Goal: Check status: Check status

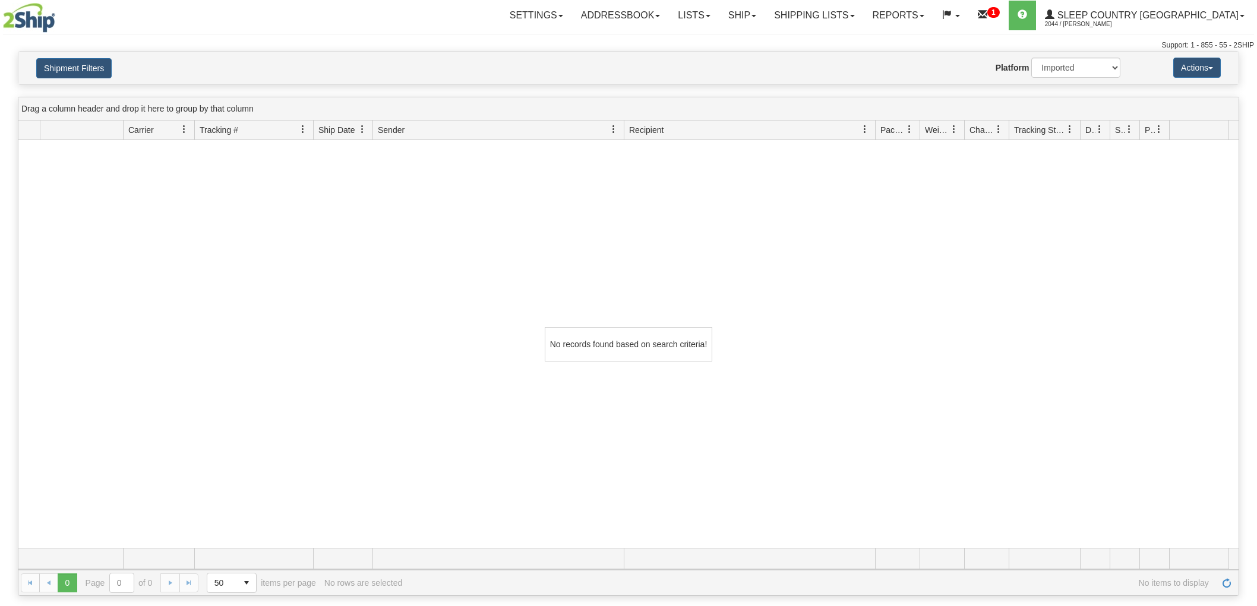
select select "1"
click at [134, 214] on div "No records found based on search criteria!" at bounding box center [628, 344] width 1220 height 408
click at [98, 71] on button "Shipment Filters" at bounding box center [73, 68] width 75 height 20
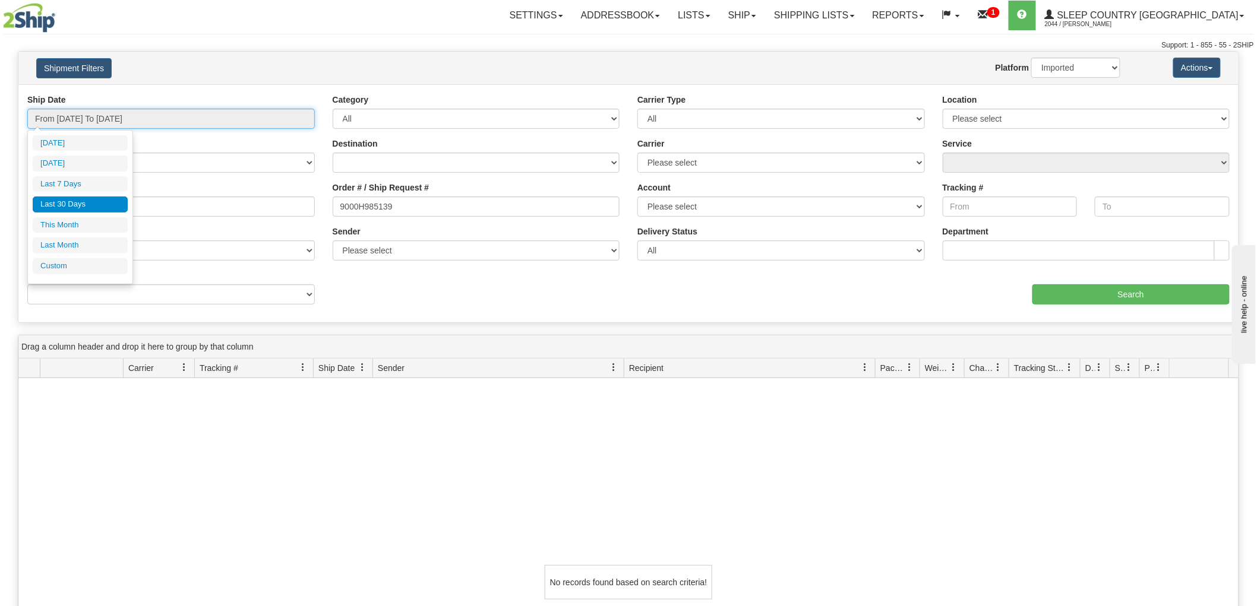
click at [156, 117] on input "From [DATE] To [DATE]" at bounding box center [170, 119] width 287 height 20
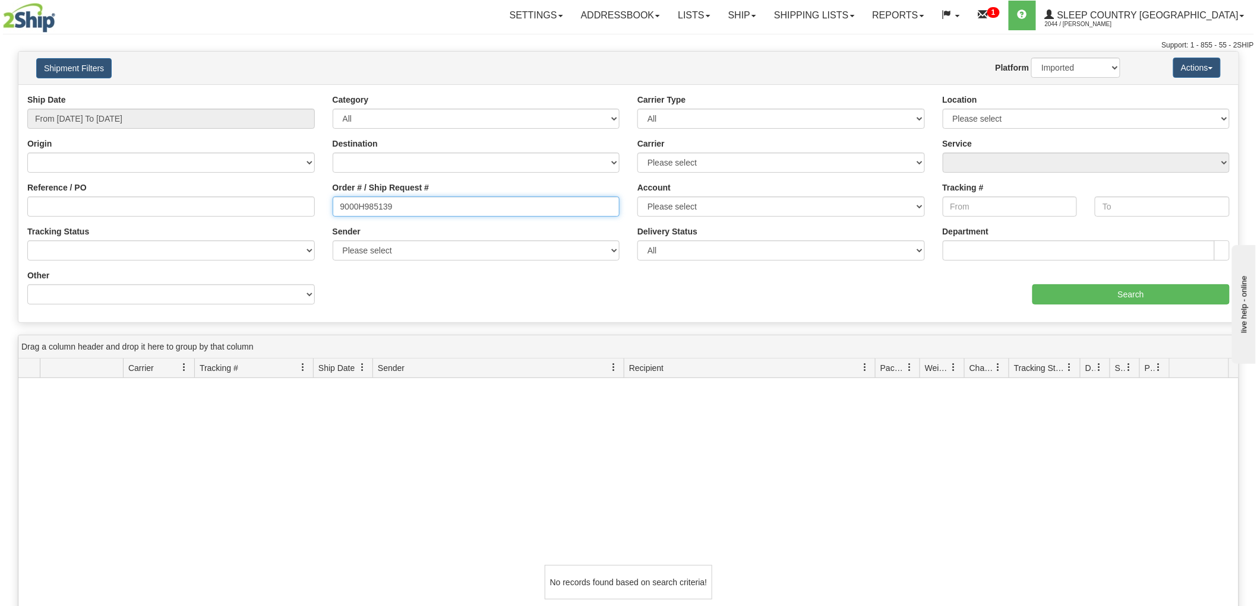
click at [504, 216] on input "9000H985139" at bounding box center [476, 207] width 287 height 20
paste input "69409"
type input "9000H969409"
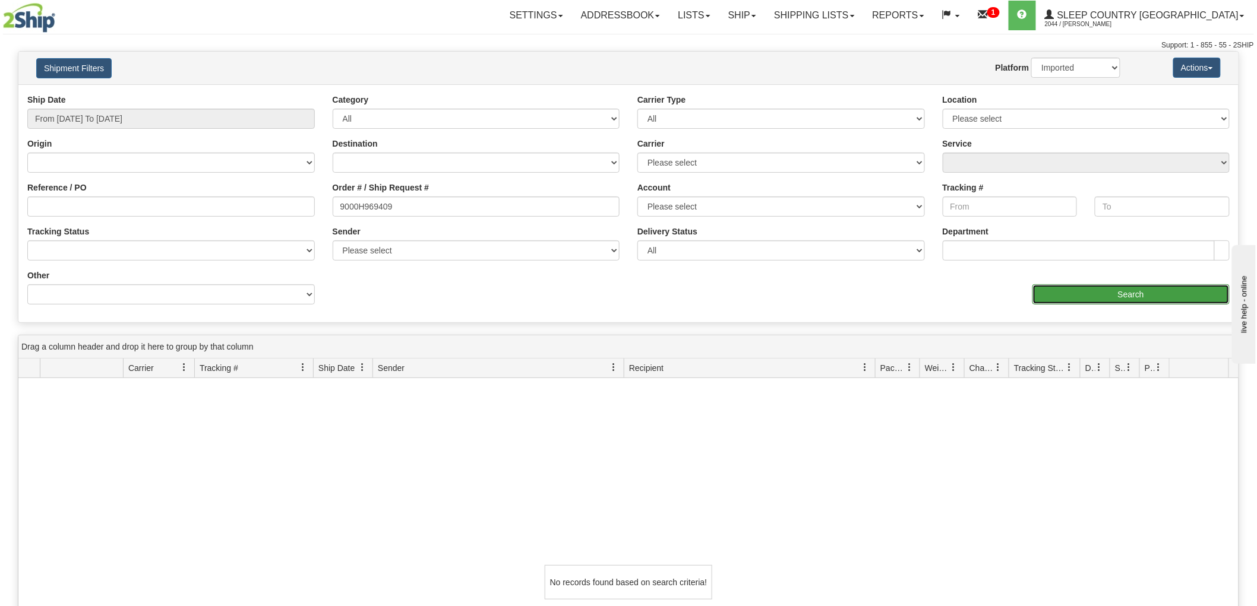
click at [1204, 297] on input "Search" at bounding box center [1130, 295] width 197 height 20
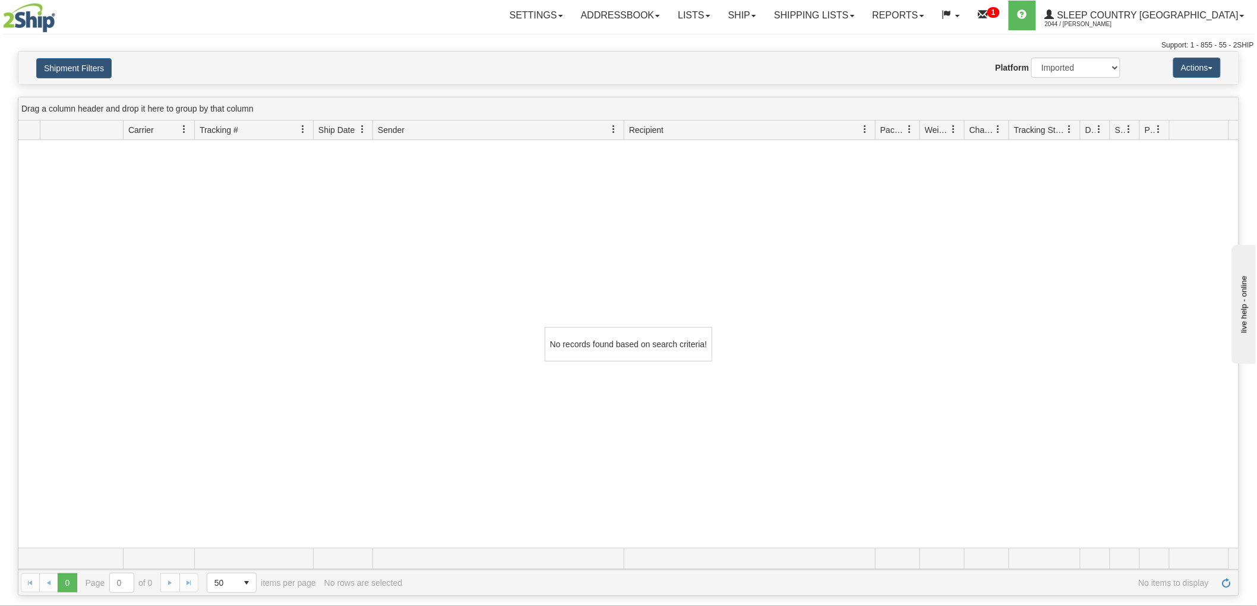
click at [86, 185] on div "No records found based on search criteria!" at bounding box center [628, 344] width 1220 height 408
click at [75, 61] on button "Shipment Filters" at bounding box center [73, 68] width 75 height 20
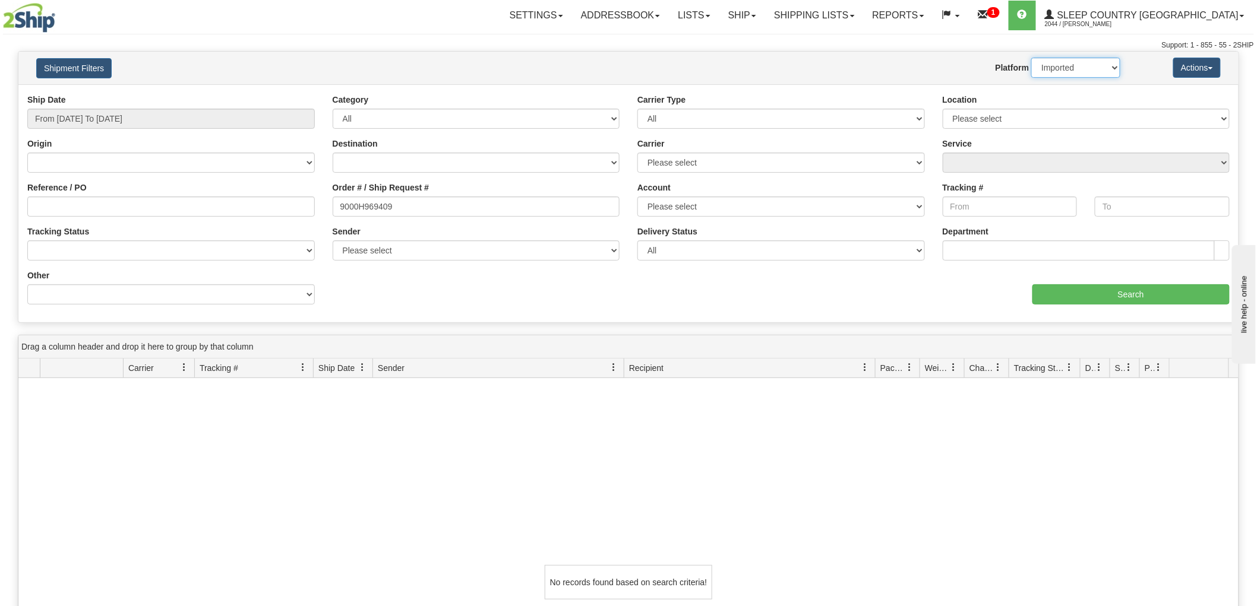
click at [1096, 70] on select "2Ship Imported" at bounding box center [1075, 68] width 89 height 20
select select "0"
click at [1031, 58] on select "2Ship Imported" at bounding box center [1075, 68] width 89 height 20
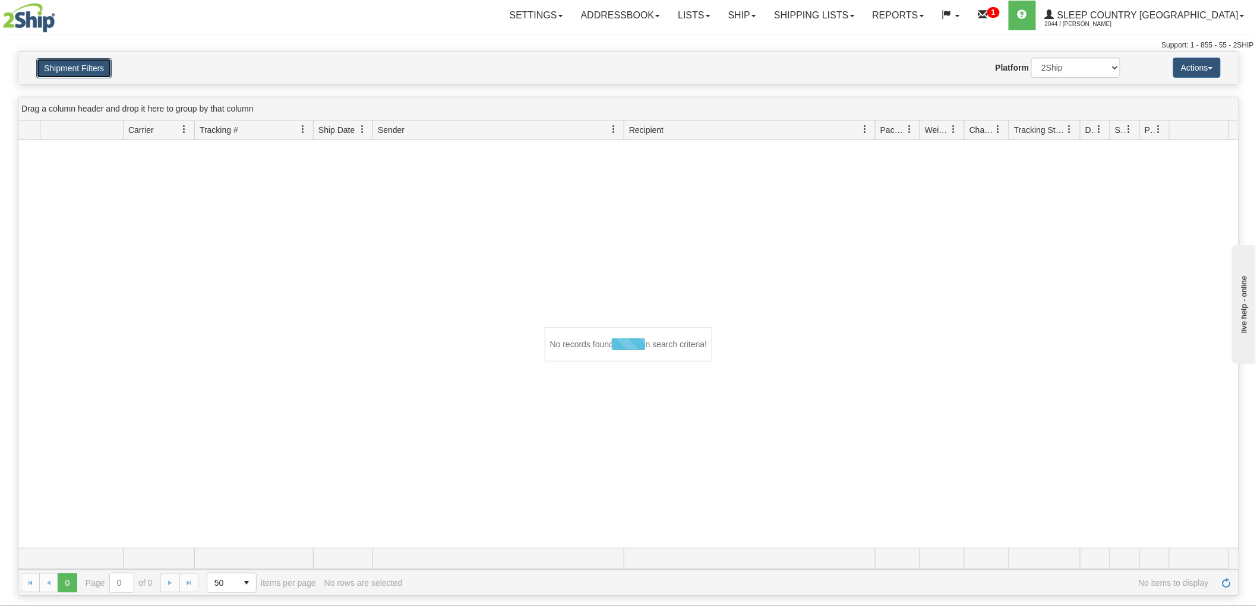
click at [90, 69] on button "Shipment Filters" at bounding box center [73, 68] width 75 height 20
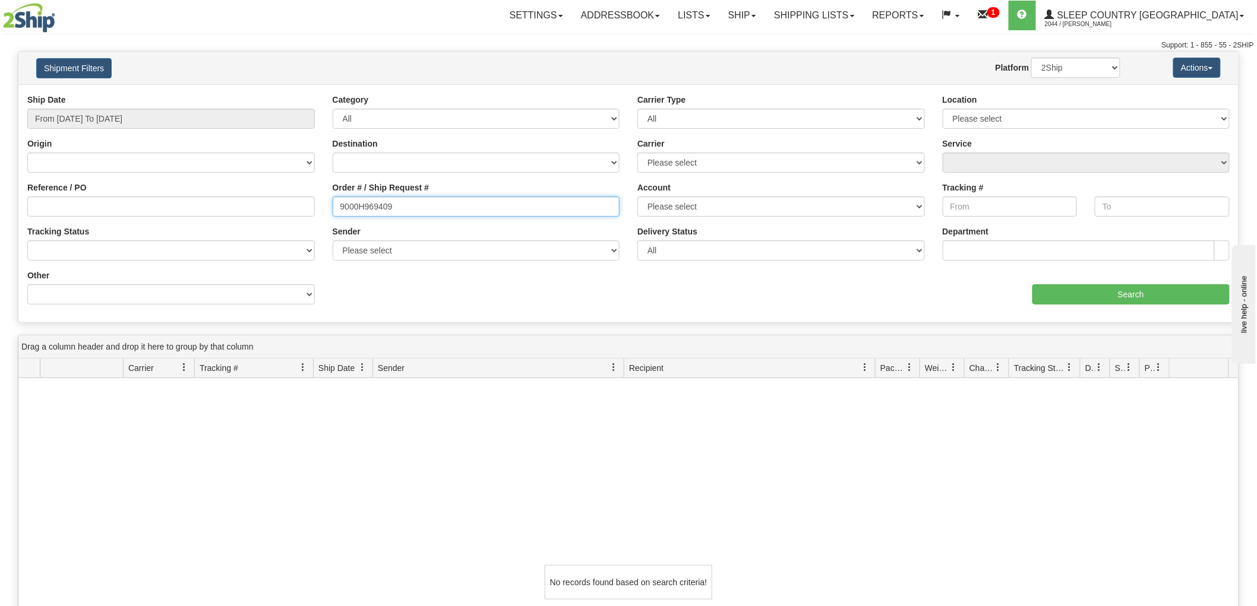
click at [538, 213] on input "9000H969409" at bounding box center [476, 207] width 287 height 20
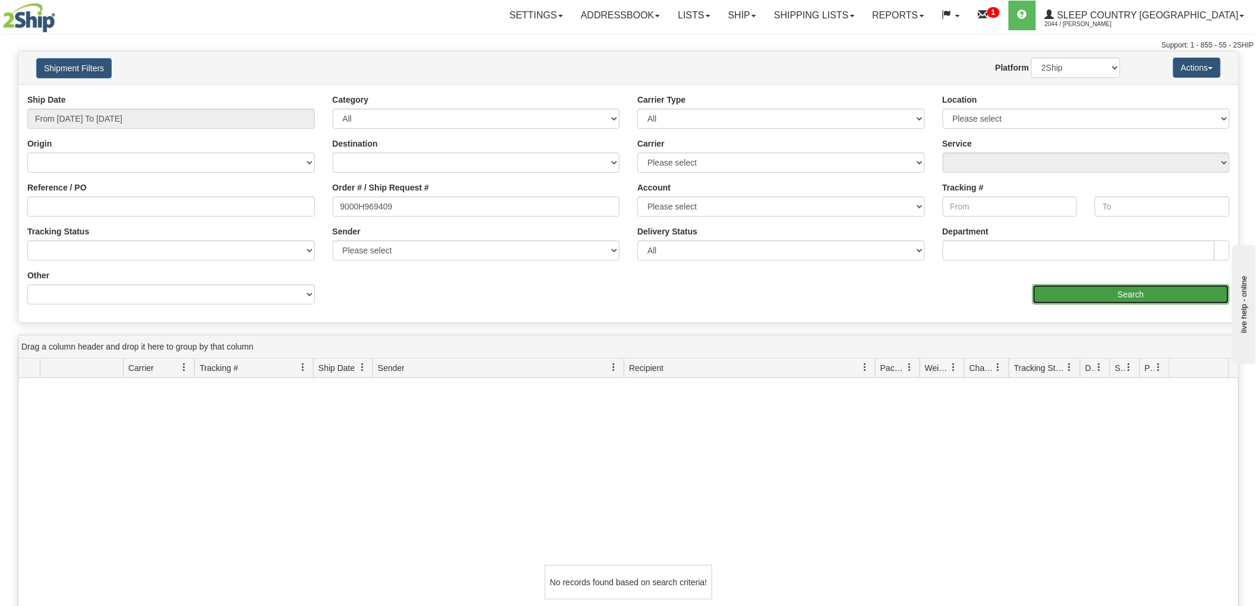
click at [1152, 292] on input "Search" at bounding box center [1130, 295] width 197 height 20
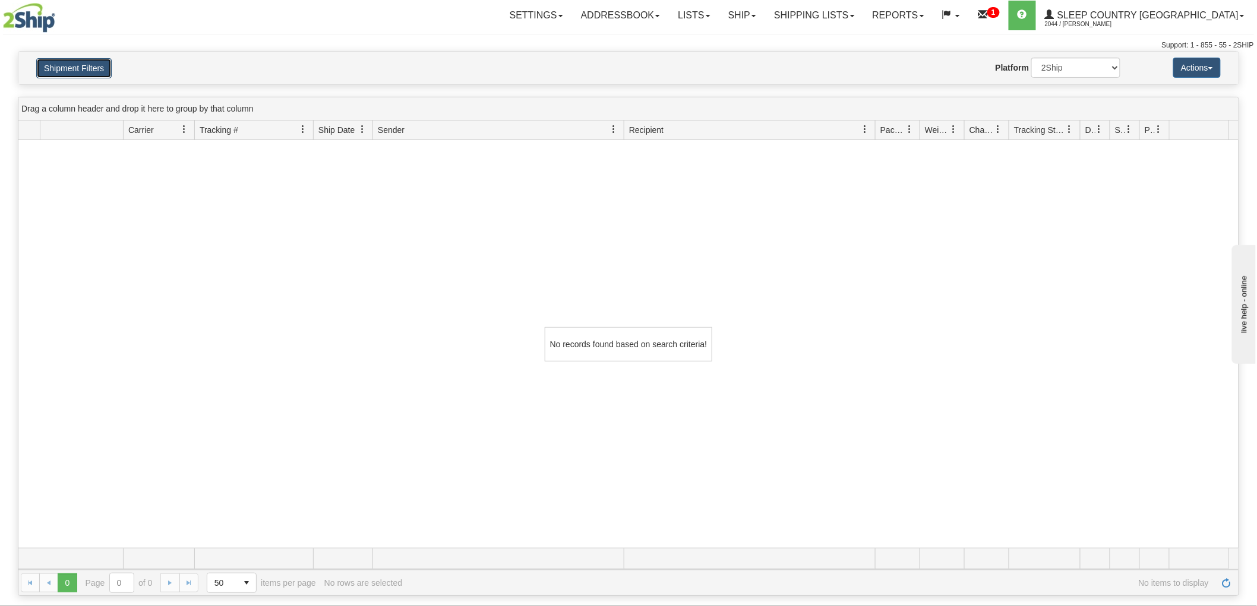
click at [88, 68] on button "Shipment Filters" at bounding box center [73, 68] width 75 height 20
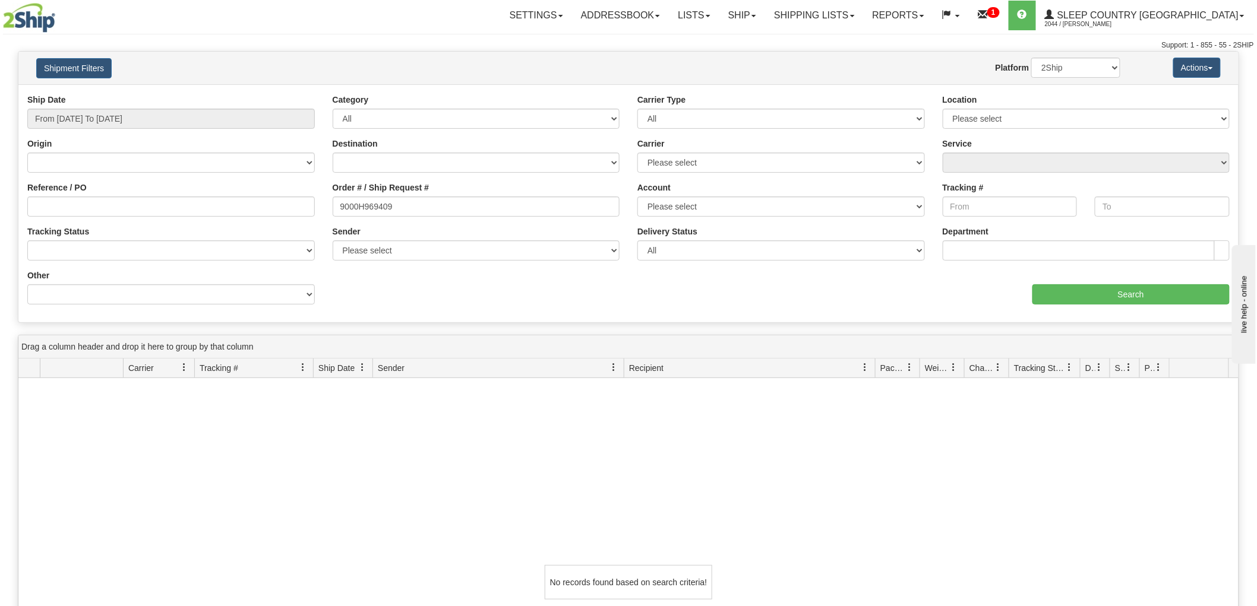
click at [155, 106] on div "Ship Date From [DATE] To [DATE]" at bounding box center [170, 111] width 287 height 35
click at [147, 122] on input "From [DATE] To [DATE]" at bounding box center [170, 119] width 287 height 20
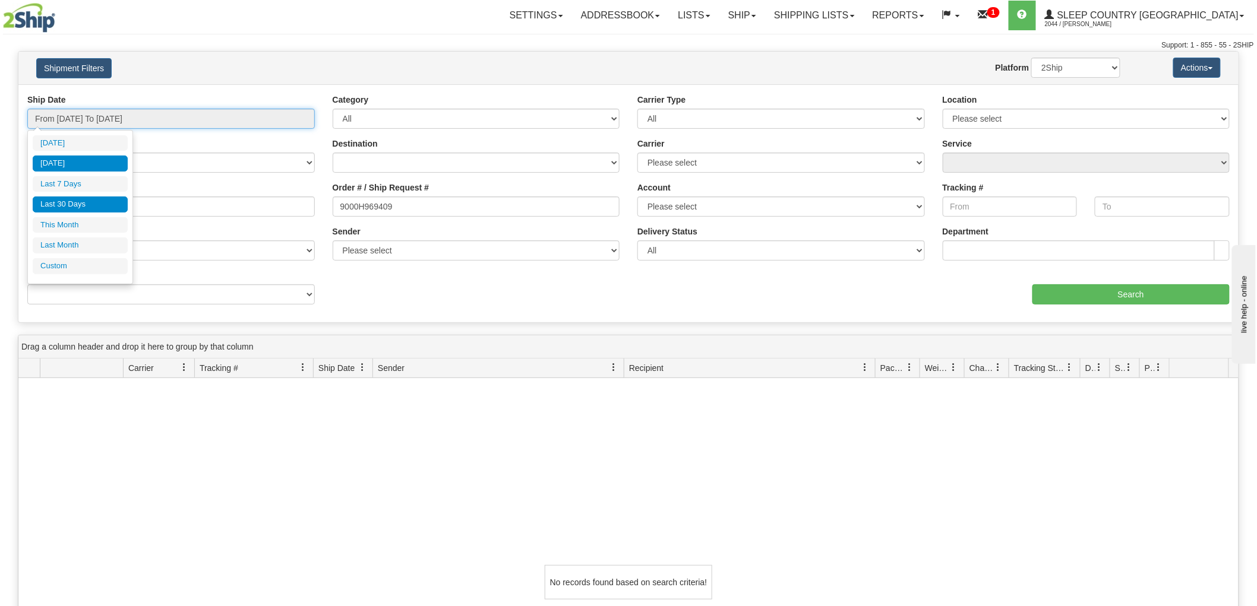
type input "[DATE]"
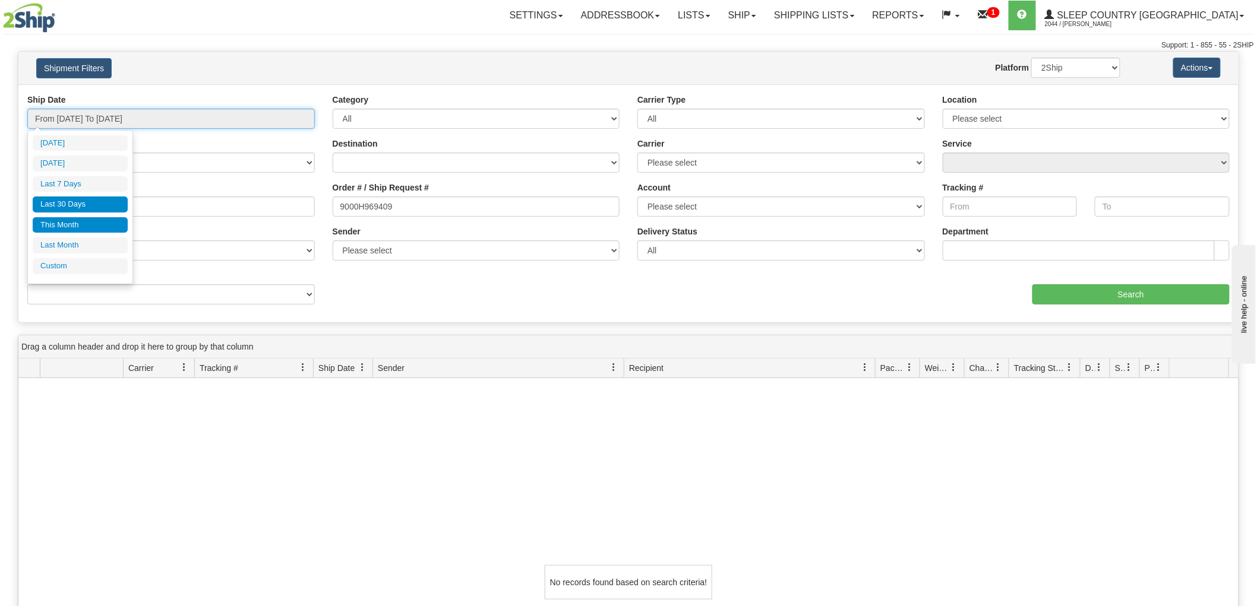
type input "[DATE]"
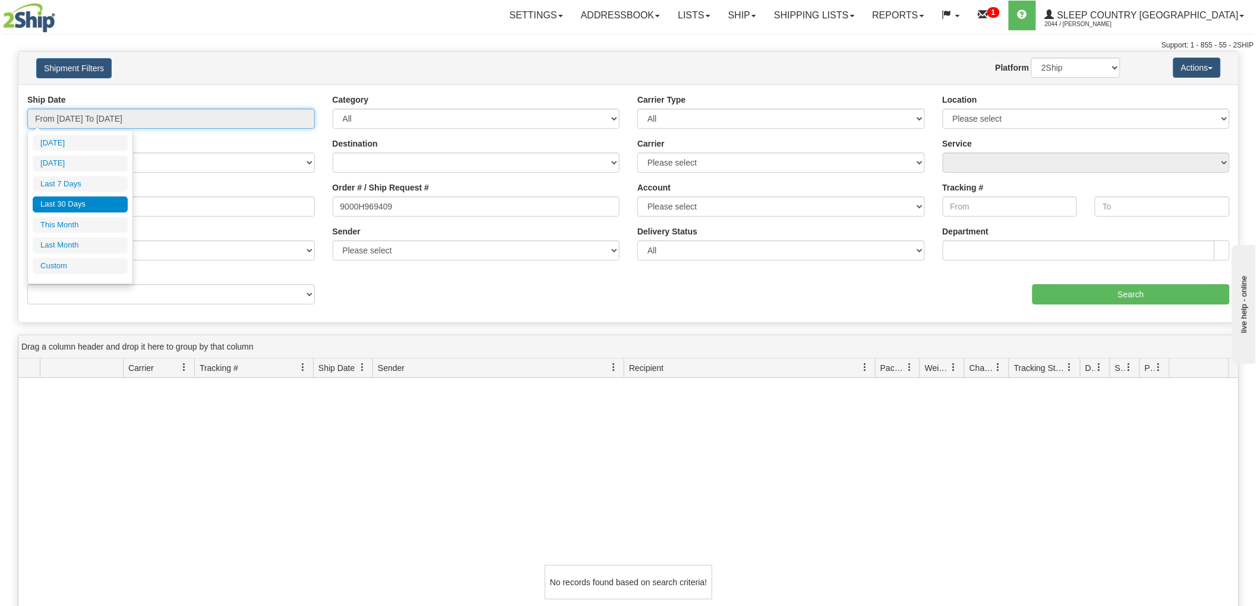
type input "[DATE]"
click at [84, 263] on li "Custom" at bounding box center [80, 266] width 95 height 16
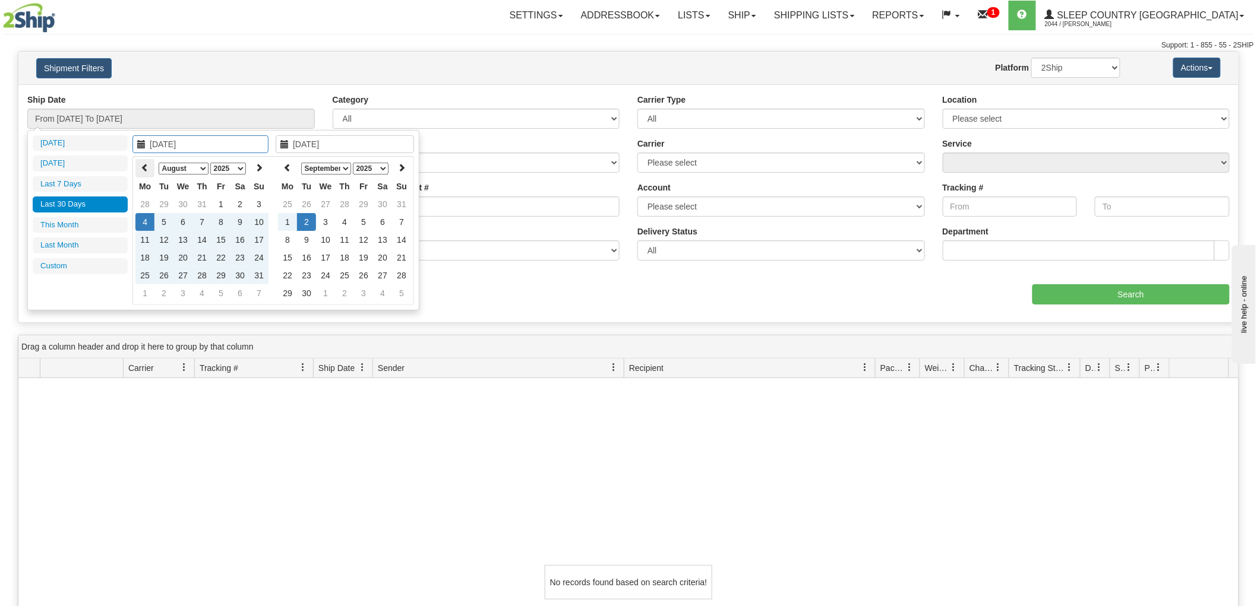
click at [146, 164] on icon at bounding box center [145, 167] width 8 height 8
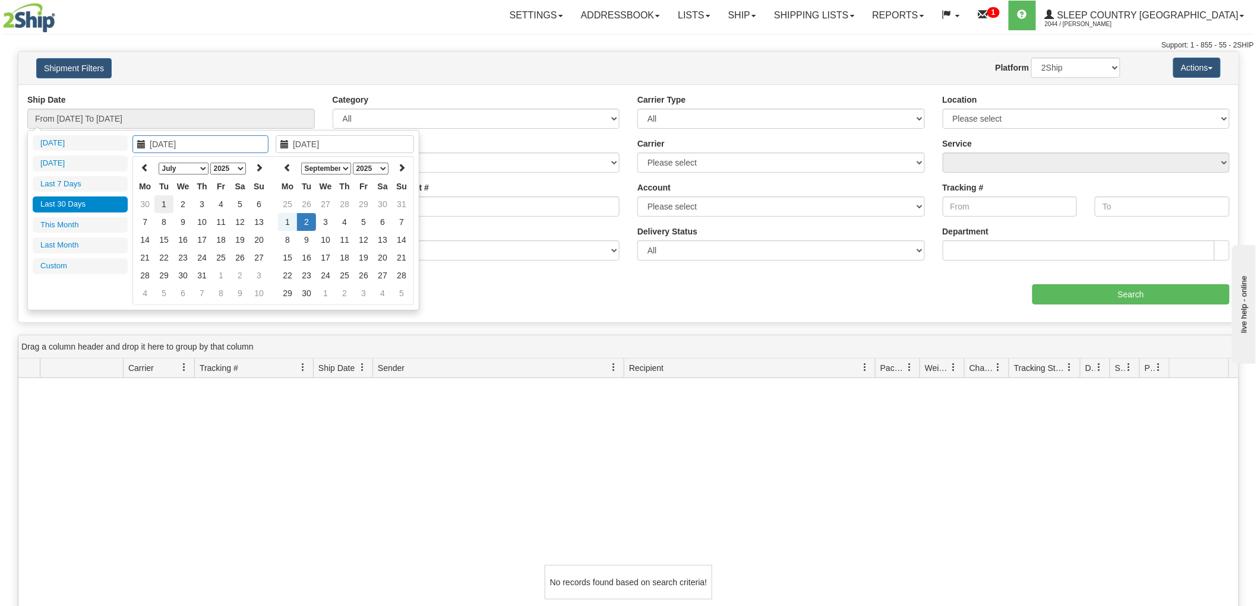
type input "[DATE]"
click at [168, 200] on td "1" at bounding box center [163, 204] width 19 height 18
type input "[DATE]"
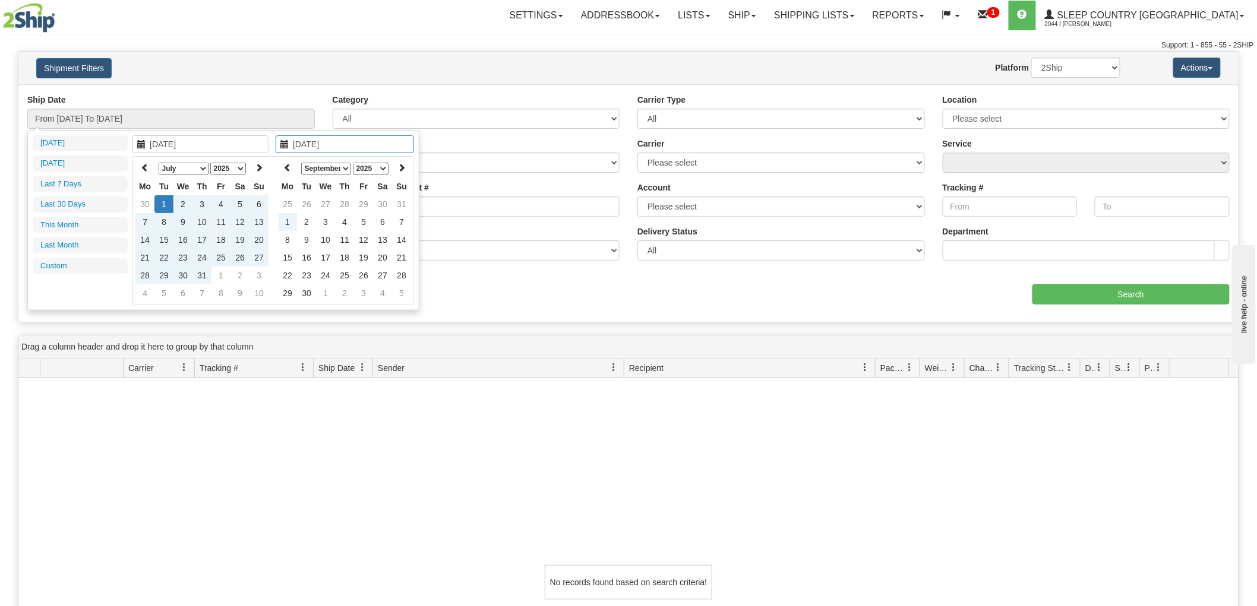
click at [308, 221] on td "2" at bounding box center [306, 222] width 19 height 18
type input "From [DATE] To [DATE]"
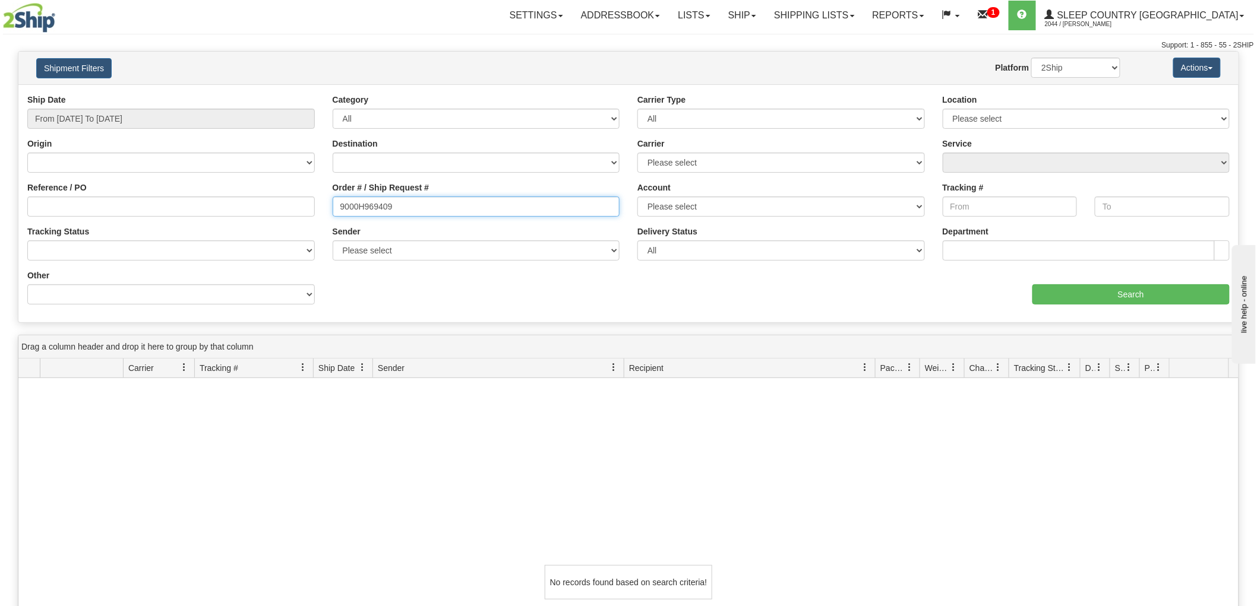
click at [526, 205] on input "9000H969409" at bounding box center [476, 207] width 287 height 20
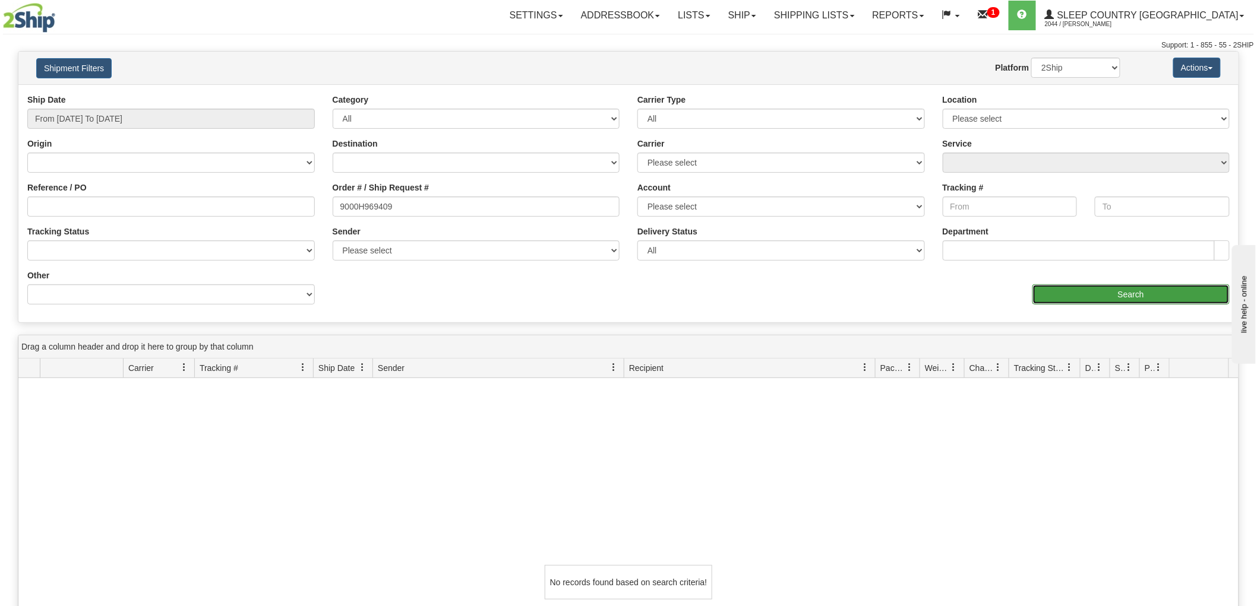
click at [1061, 300] on input "Search" at bounding box center [1130, 295] width 197 height 20
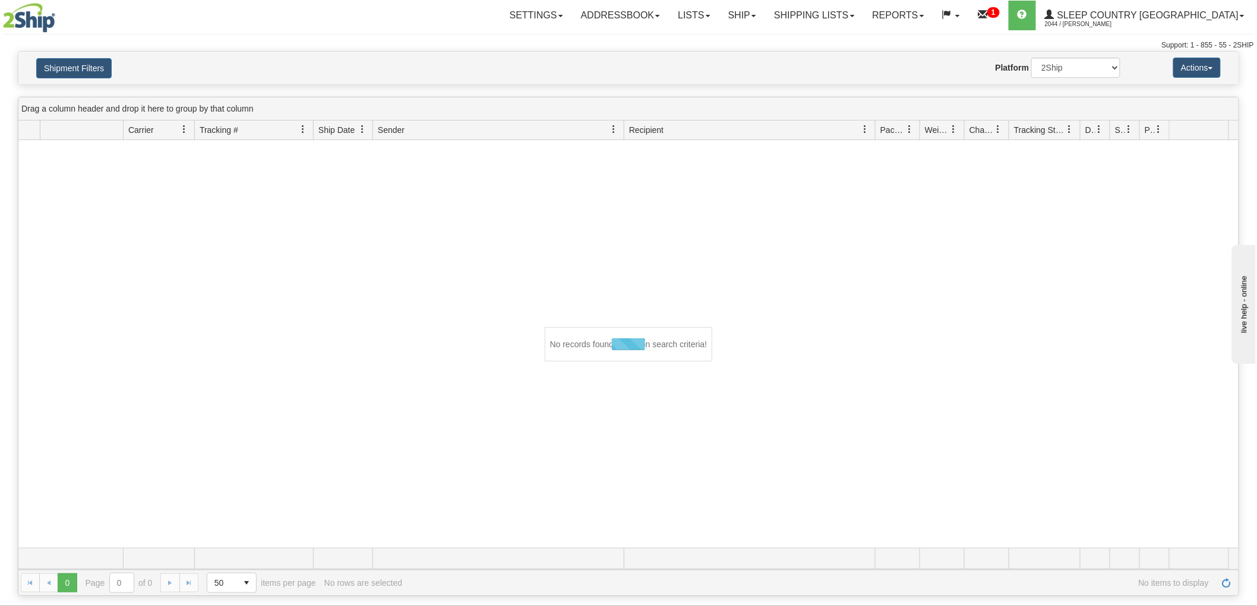
click at [168, 223] on div at bounding box center [628, 344] width 1220 height 408
click at [113, 287] on div at bounding box center [628, 344] width 1220 height 408
click at [102, 63] on button "Shipment Filters" at bounding box center [73, 68] width 75 height 20
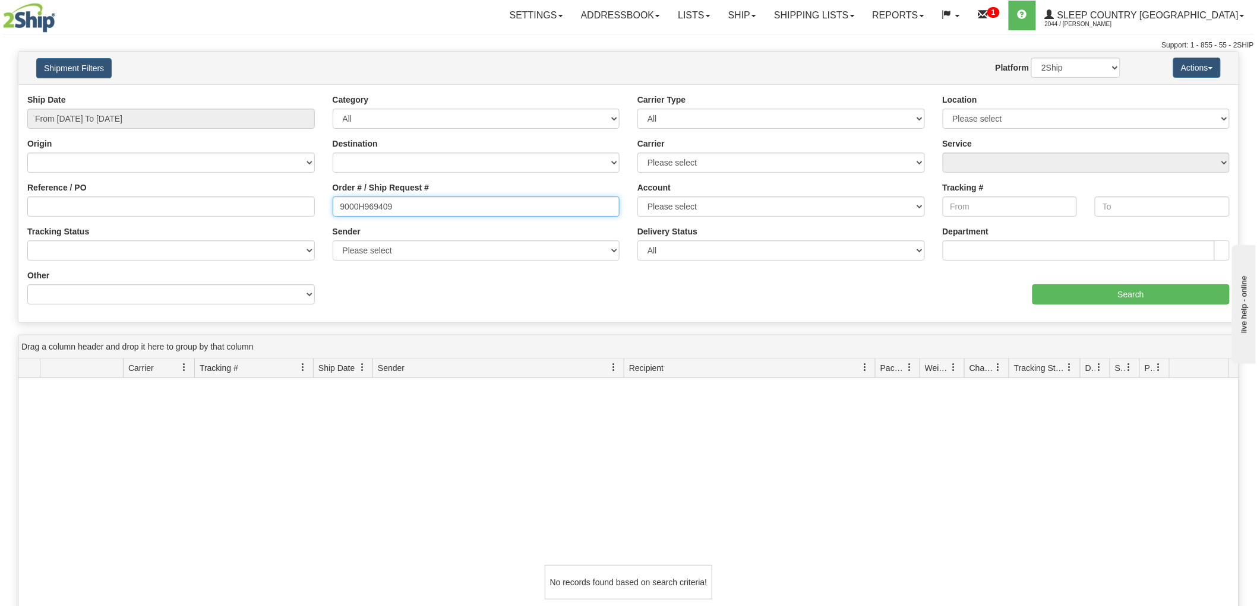
click at [456, 214] on input "9000H969409" at bounding box center [476, 207] width 287 height 20
click at [281, 208] on input "Reference / PO" at bounding box center [170, 207] width 287 height 20
paste input "9000H969409"
click at [1167, 280] on div "aaa Search" at bounding box center [933, 287] width 610 height 35
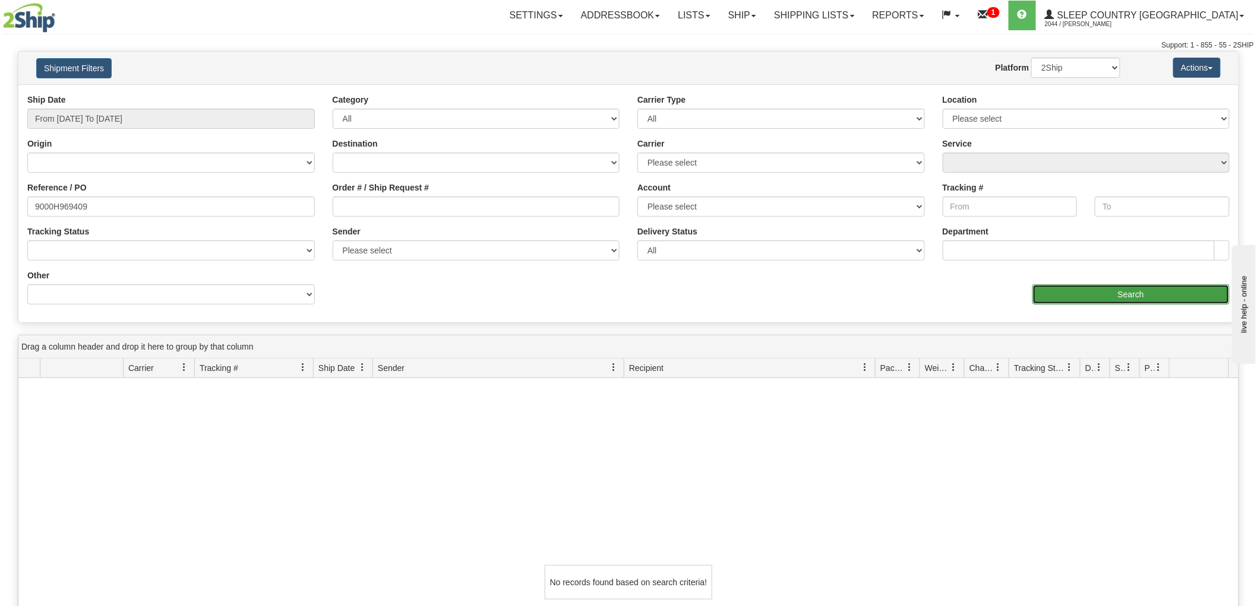
click at [1161, 289] on input "Search" at bounding box center [1130, 295] width 197 height 20
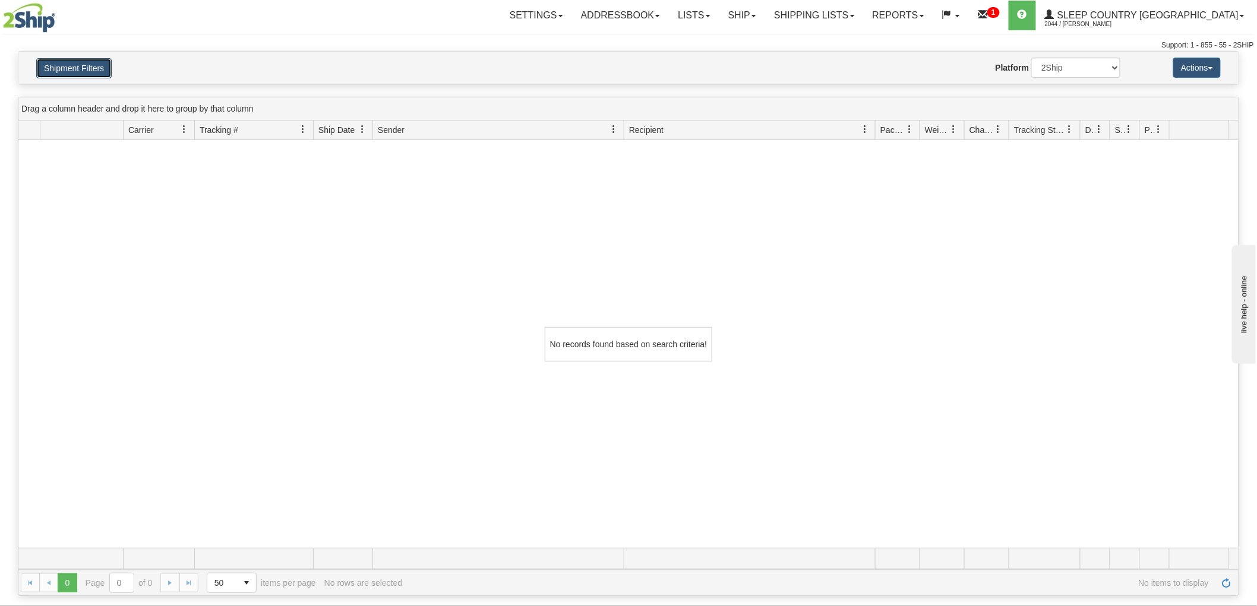
click at [62, 65] on button "Shipment Filters" at bounding box center [73, 68] width 75 height 20
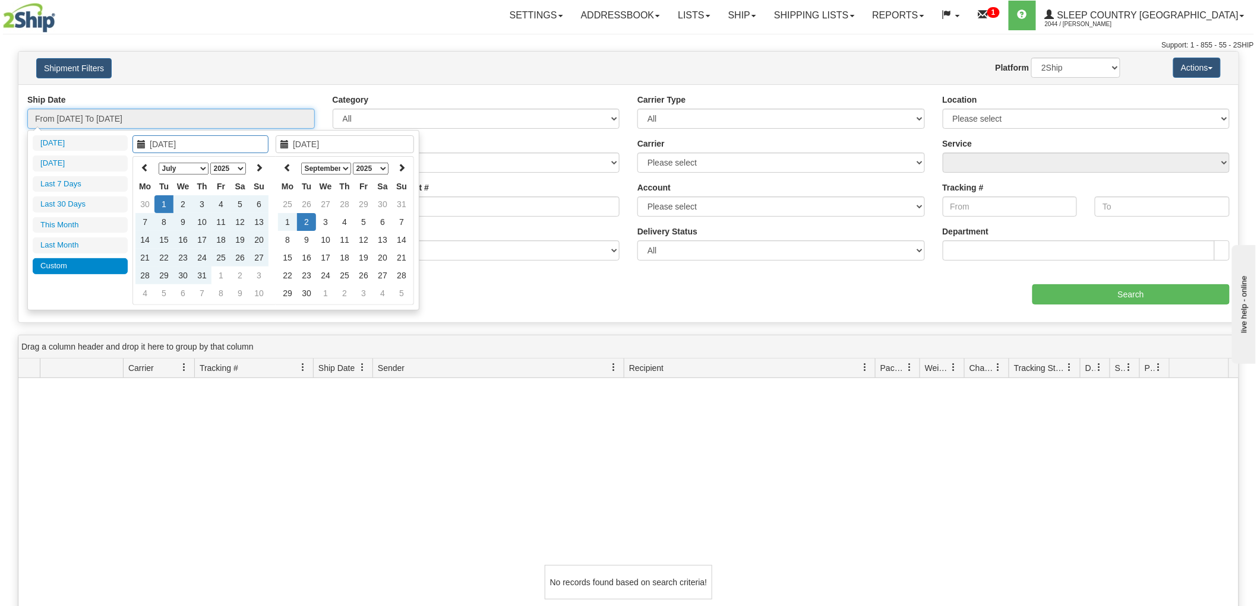
click at [179, 119] on input "From [DATE] To [DATE]" at bounding box center [170, 119] width 287 height 20
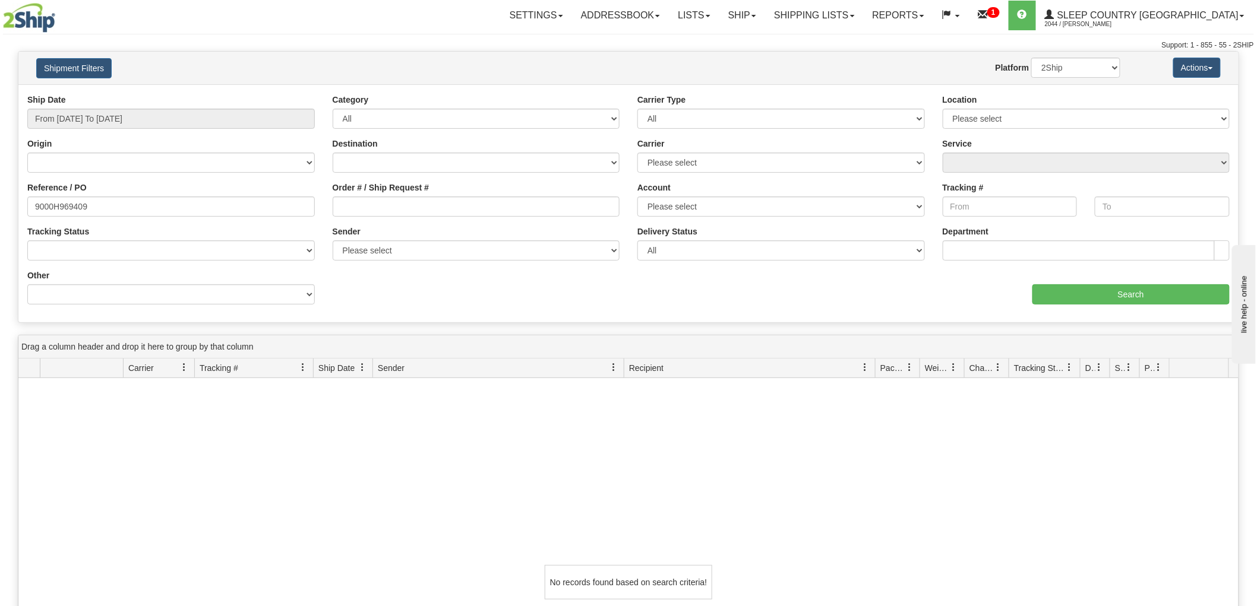
click at [413, 60] on div "Website Agent Nothing selected Client User Platform 2Ship Imported" at bounding box center [678, 68] width 902 height 20
click at [135, 121] on input "From [DATE] To [DATE]" at bounding box center [170, 119] width 287 height 20
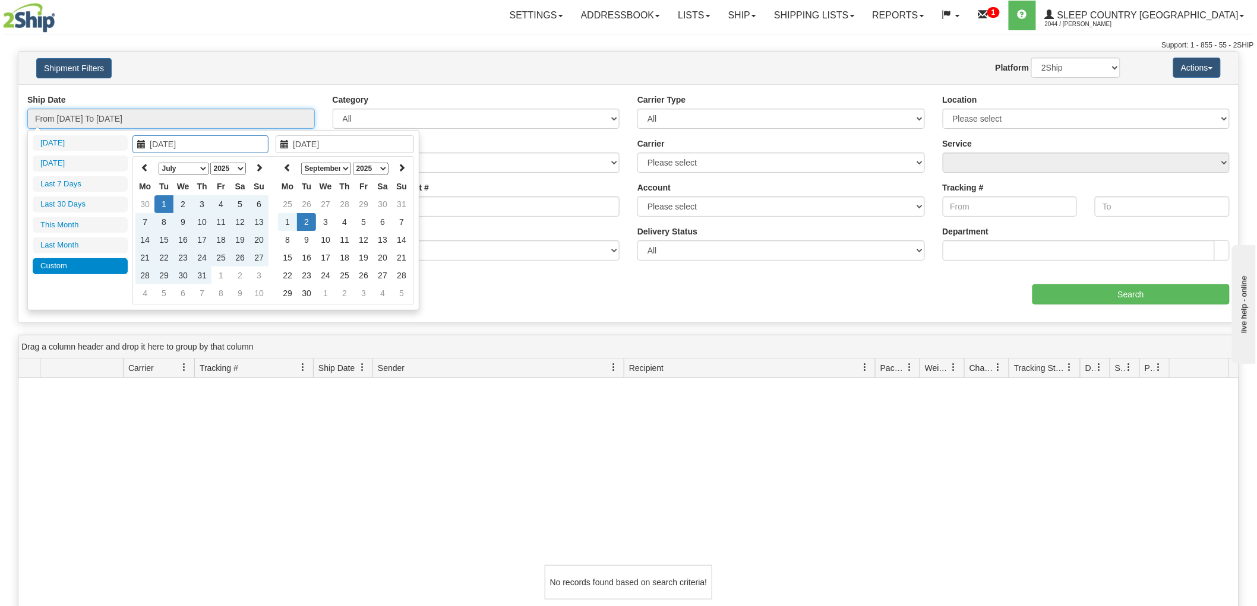
click at [135, 121] on input "From [DATE] To [DATE]" at bounding box center [170, 119] width 287 height 20
click at [258, 109] on input "From [DATE] To [DATE]" at bounding box center [170, 119] width 287 height 20
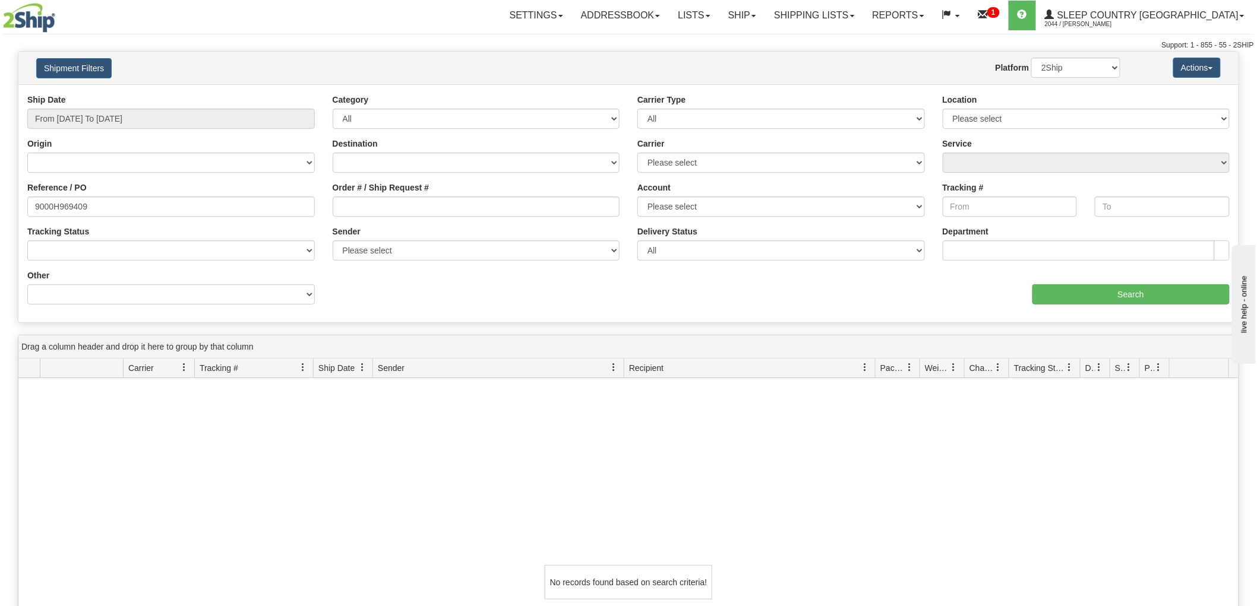
click at [270, 92] on div "Ship Date From [DATE] To [DATE] Category All Inbound Outbound Carrier Type All …" at bounding box center [628, 203] width 1220 height 238
click at [116, 209] on input "9000H969409" at bounding box center [170, 207] width 287 height 20
paste input "2H942690"
type input "9002H942690"
click at [1143, 301] on input "Search" at bounding box center [1130, 295] width 197 height 20
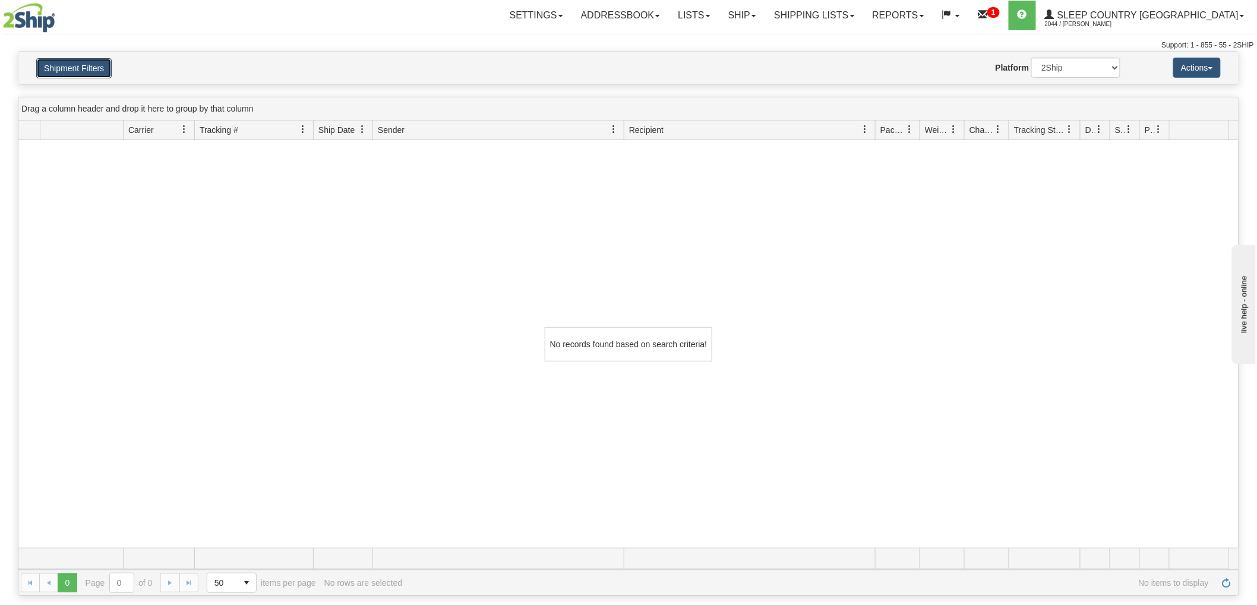
click at [79, 73] on button "Shipment Filters" at bounding box center [73, 68] width 75 height 20
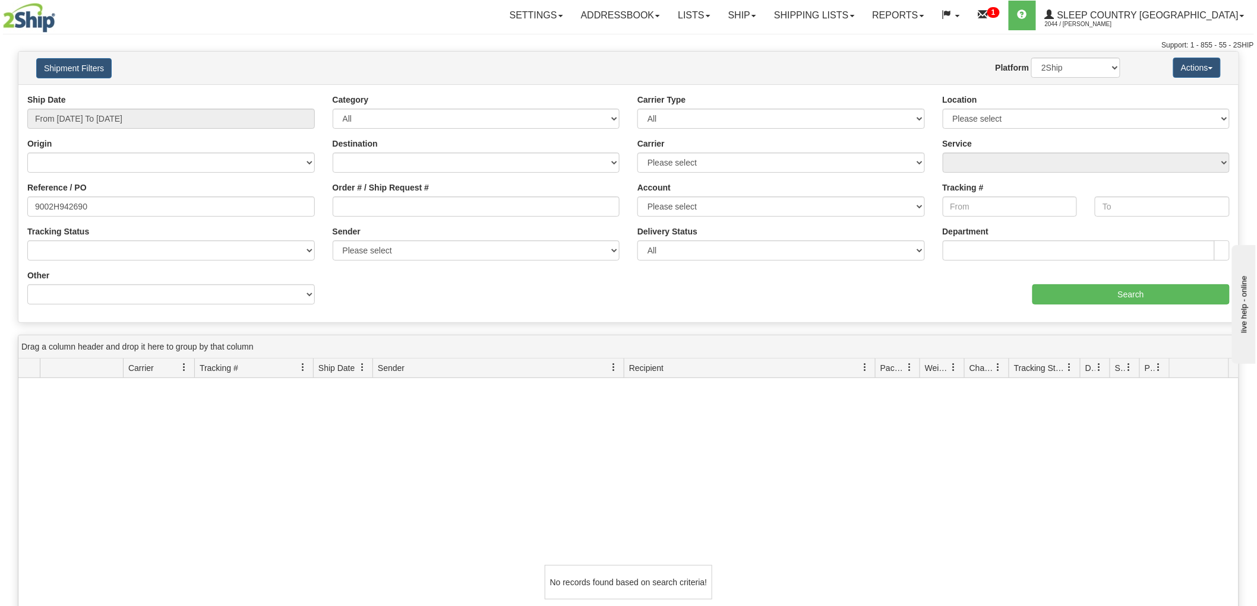
click at [81, 499] on div "No records found based on search criteria!" at bounding box center [628, 582] width 1220 height 408
drag, startPoint x: 1125, startPoint y: 292, endPoint x: 1098, endPoint y: 117, distance: 176.8
click at [1118, 174] on div "Ship Date From [DATE] To [DATE] Category All Inbound Outbound Carrier Type All …" at bounding box center [628, 204] width 1220 height 220
click at [1088, 67] on select "2Ship Imported" at bounding box center [1075, 68] width 89 height 20
click at [1031, 58] on select "2Ship Imported" at bounding box center [1075, 68] width 89 height 20
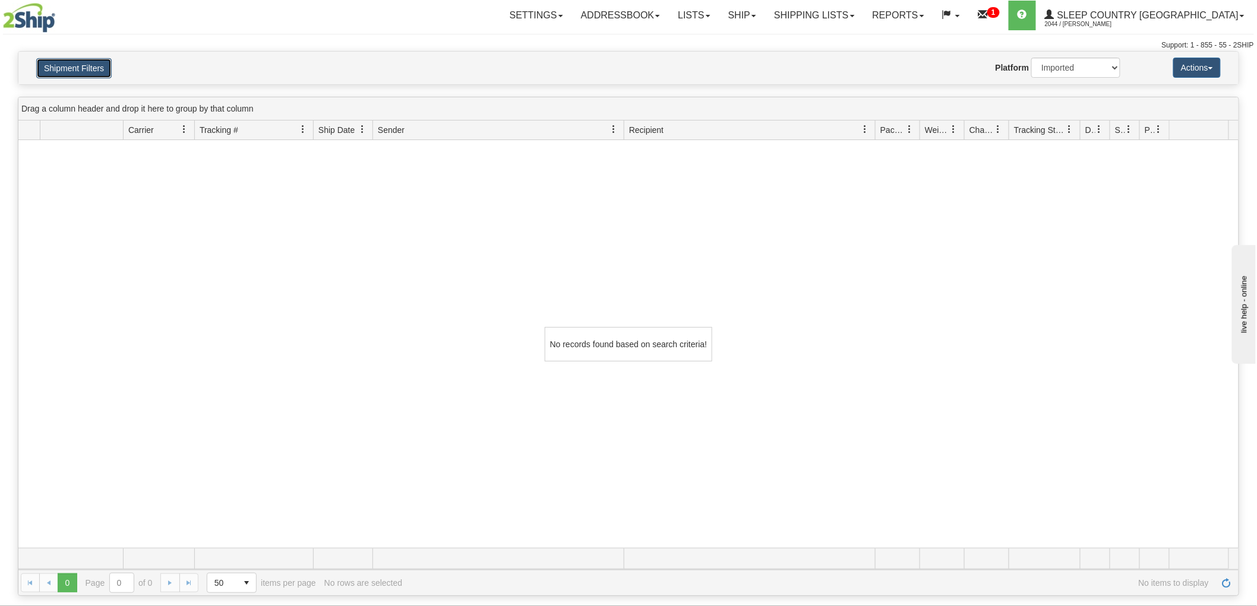
click at [103, 62] on button "Shipment Filters" at bounding box center [73, 68] width 75 height 20
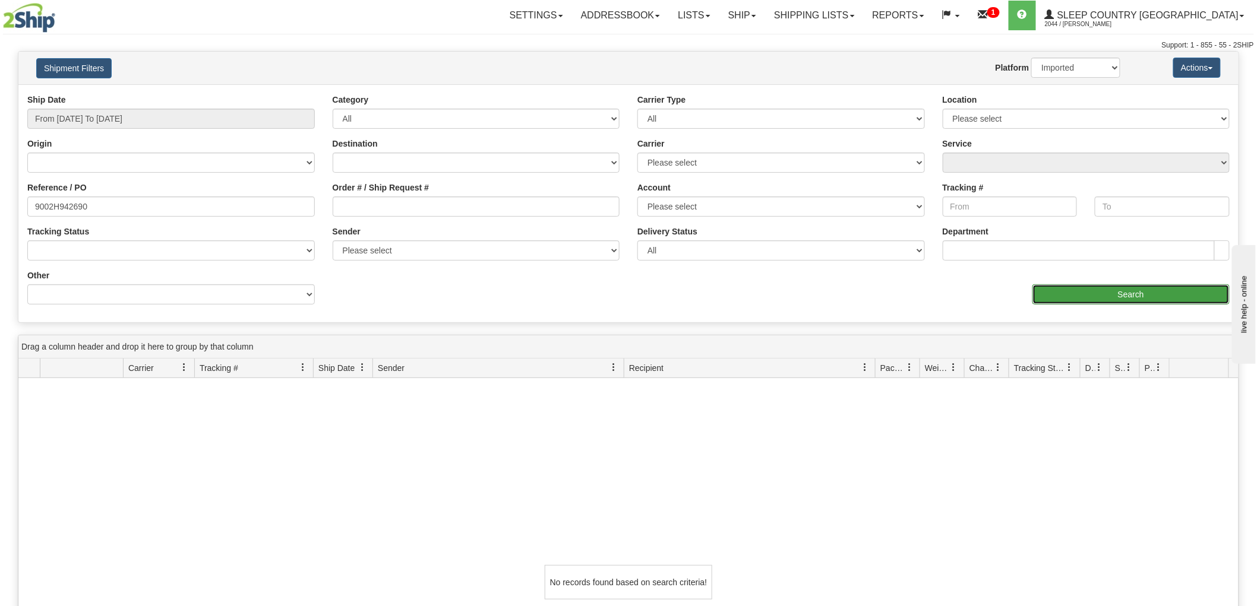
click at [1084, 298] on input "Search" at bounding box center [1130, 295] width 197 height 20
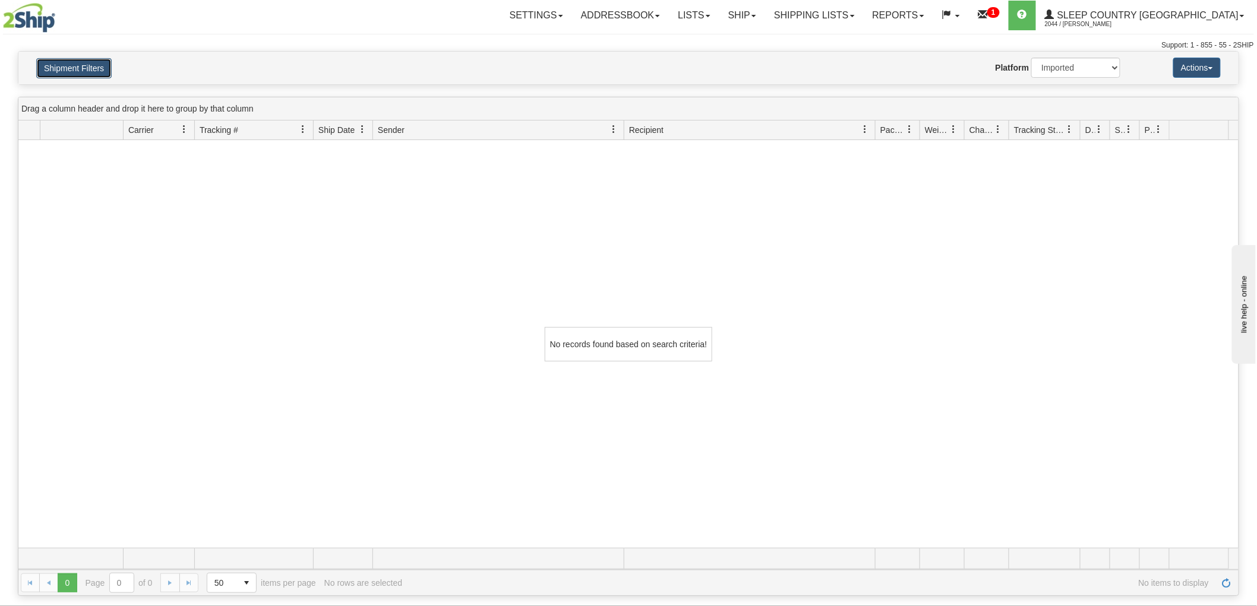
click at [81, 67] on button "Shipment Filters" at bounding box center [73, 68] width 75 height 20
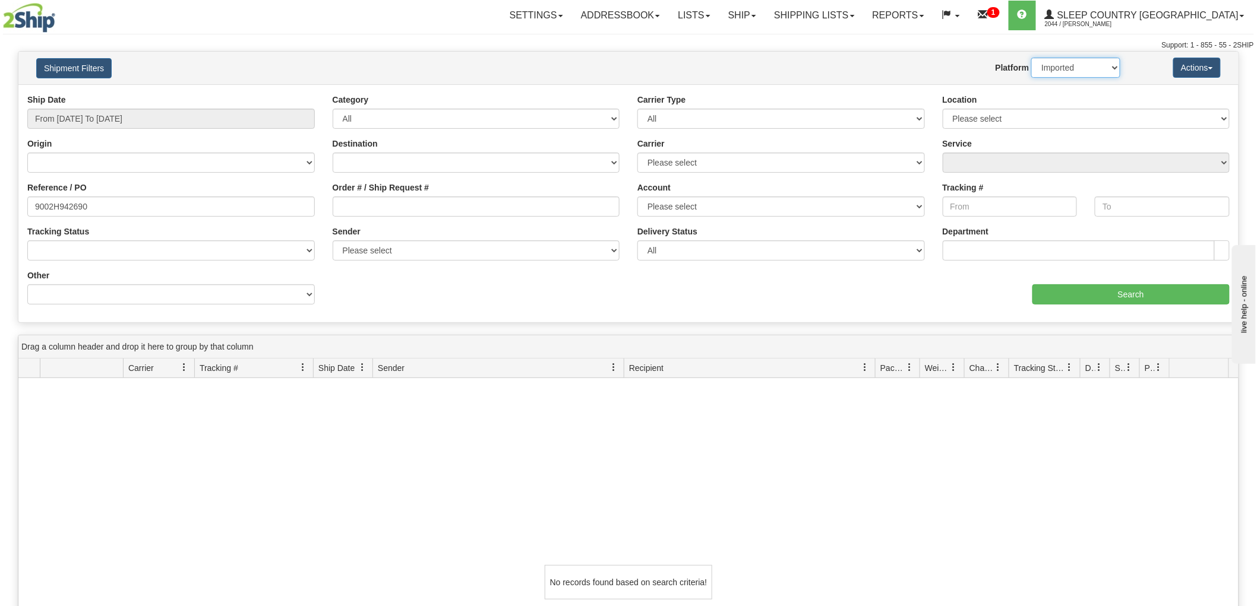
click at [1089, 58] on select "2Ship Imported" at bounding box center [1075, 68] width 89 height 20
select select "0"
click at [1031, 58] on select "2Ship Imported" at bounding box center [1075, 68] width 89 height 20
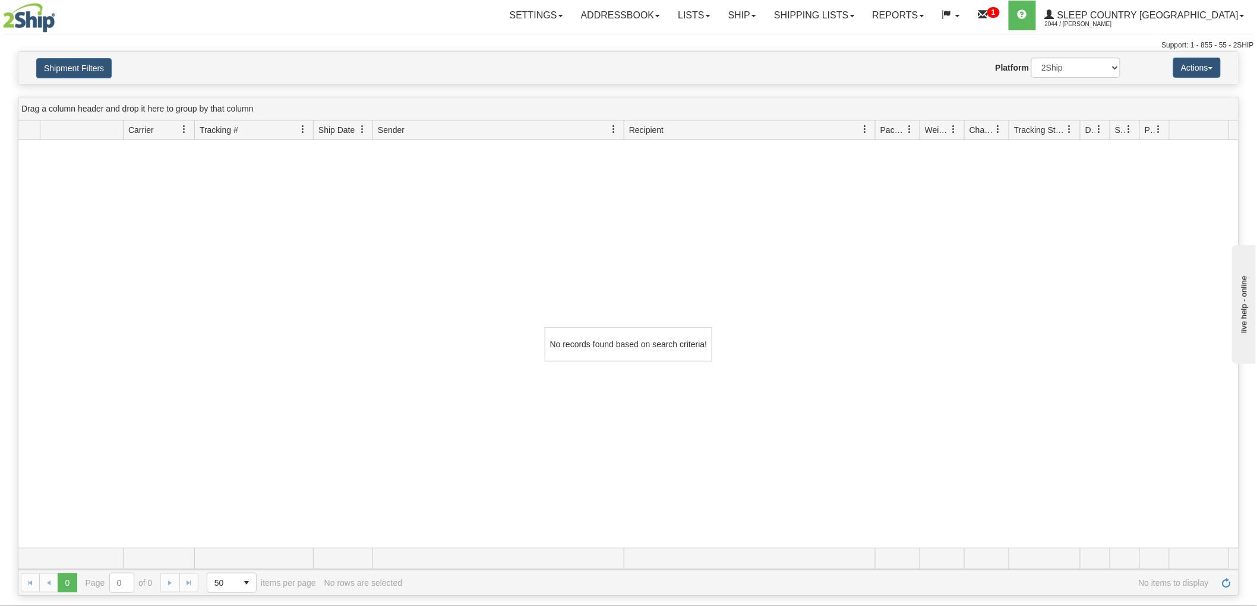
click at [1123, 289] on div "No records found based on search criteria!" at bounding box center [628, 344] width 1220 height 408
click at [67, 67] on button "Shipment Filters" at bounding box center [73, 68] width 75 height 20
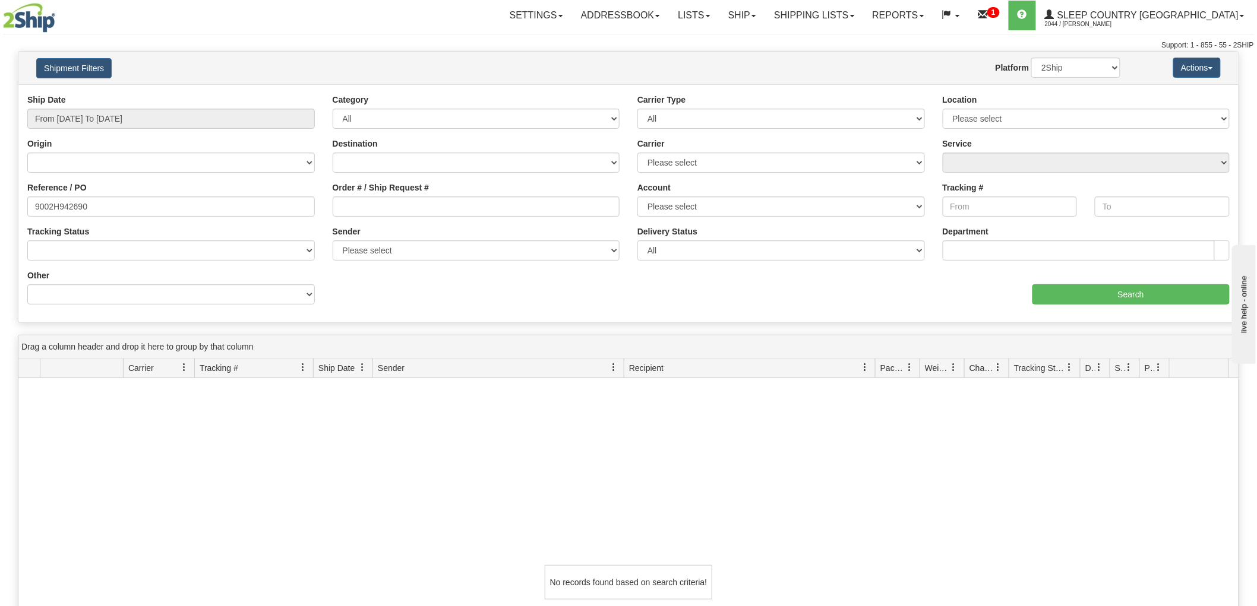
click at [191, 217] on div "Reference / PO 9002H942690" at bounding box center [170, 204] width 305 height 44
click at [194, 208] on input "9002H942690" at bounding box center [170, 207] width 287 height 20
paste input "83235"
type input "9002H983235"
click at [1106, 295] on input "Search" at bounding box center [1130, 295] width 197 height 20
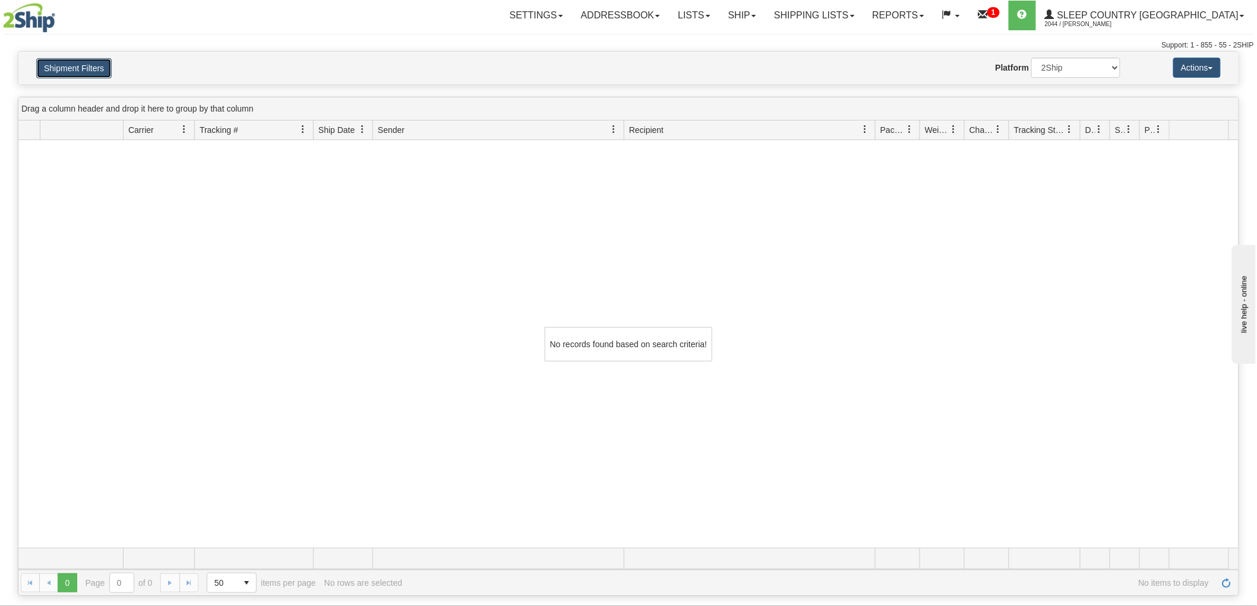
click at [81, 63] on button "Shipment Filters" at bounding box center [73, 68] width 75 height 20
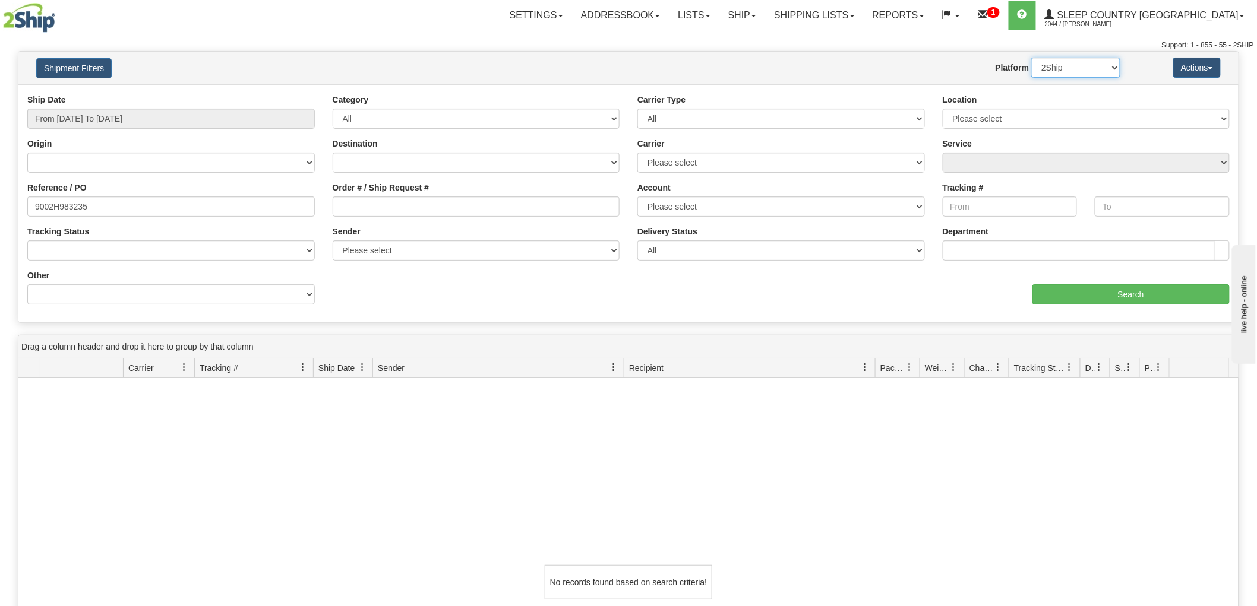
click at [1076, 67] on select "2Ship Imported" at bounding box center [1075, 68] width 89 height 20
select select "1"
click at [1031, 58] on select "2Ship Imported" at bounding box center [1075, 68] width 89 height 20
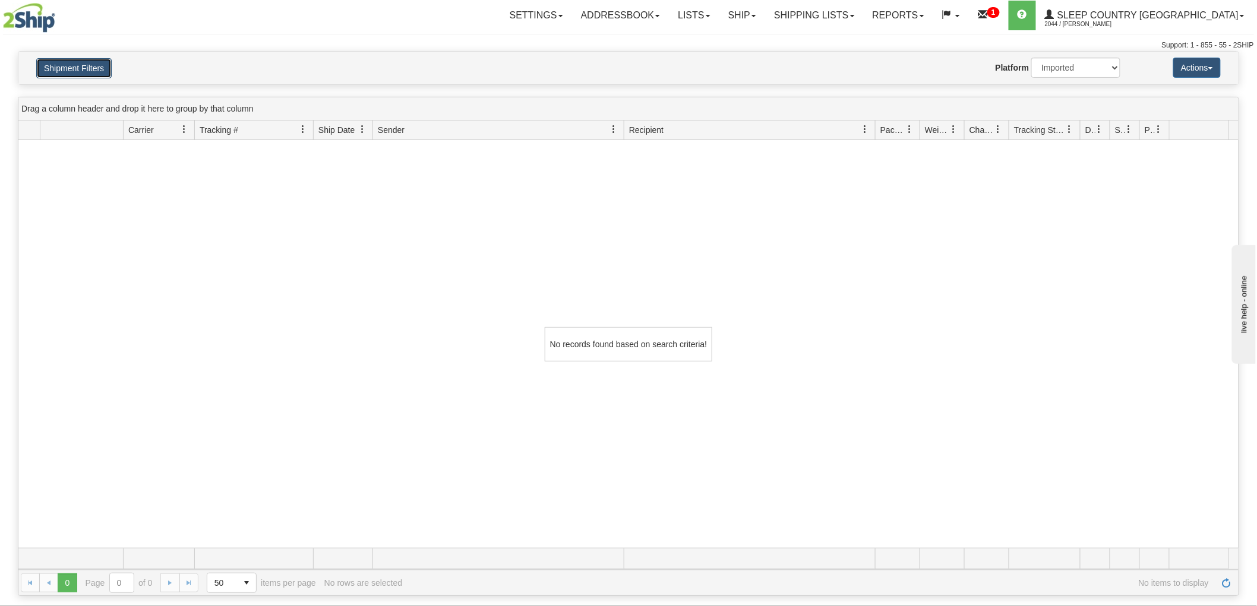
click at [88, 69] on button "Shipment Filters" at bounding box center [73, 68] width 75 height 20
